Goal: Use online tool/utility

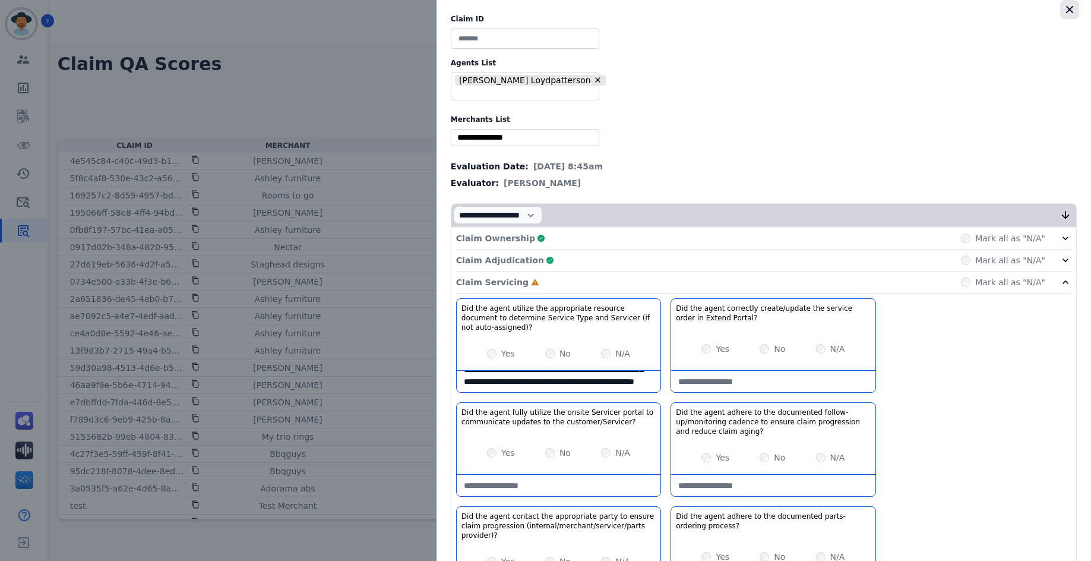
click at [1065, 11] on icon "button" at bounding box center [1070, 10] width 12 height 12
